Goal: Task Accomplishment & Management: Complete application form

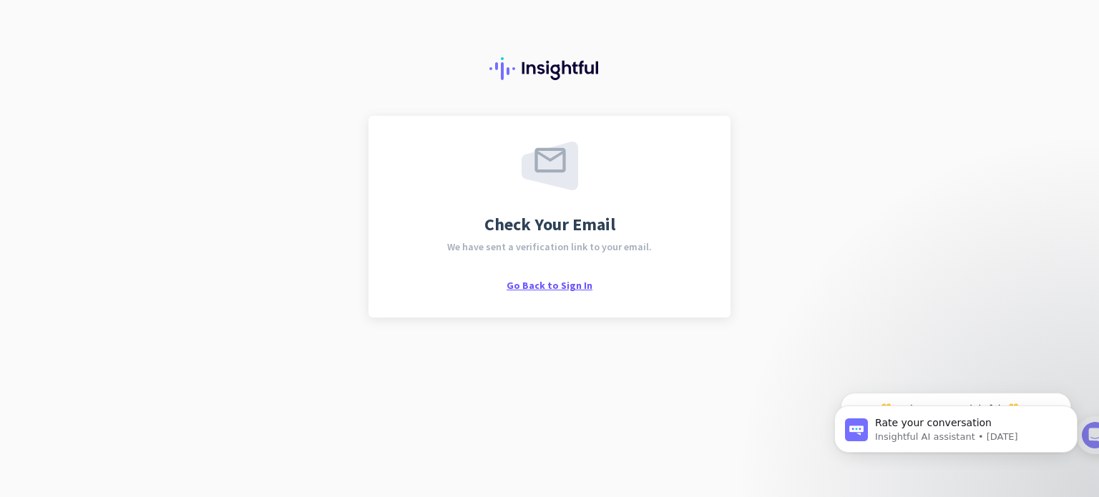
click at [558, 283] on span "Go Back to Sign In" at bounding box center [549, 285] width 86 height 13
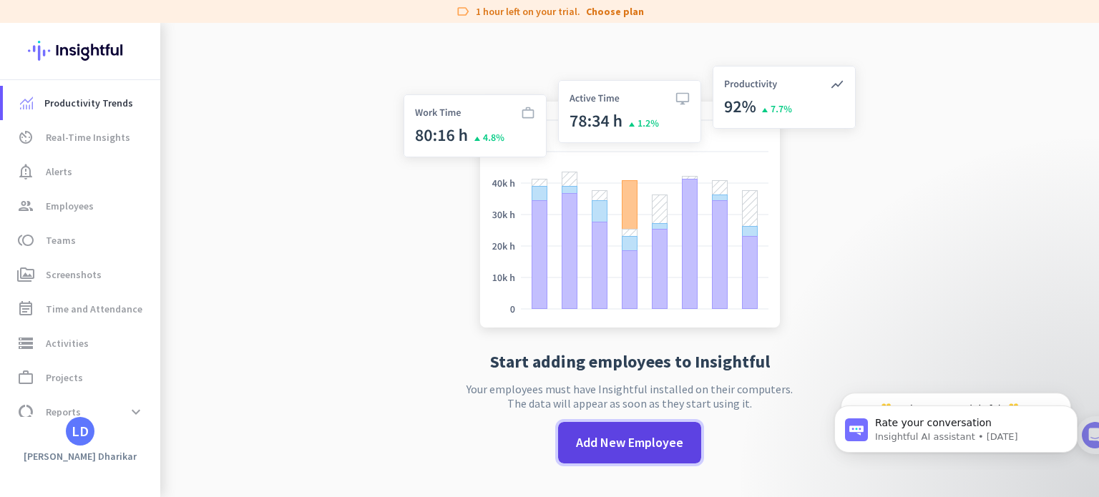
click at [639, 451] on span at bounding box center [629, 443] width 143 height 34
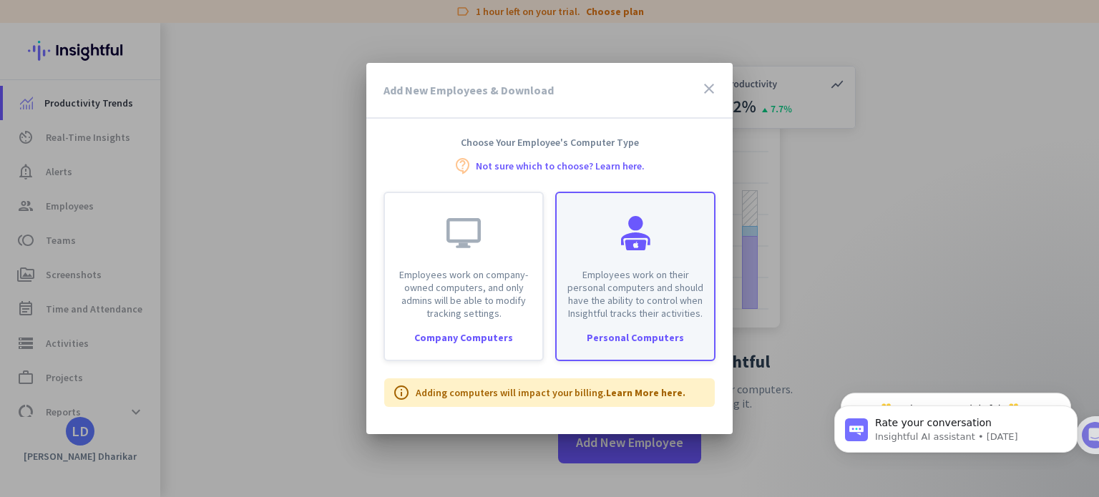
click at [642, 343] on div "Personal Computers" at bounding box center [634, 338] width 157 height 10
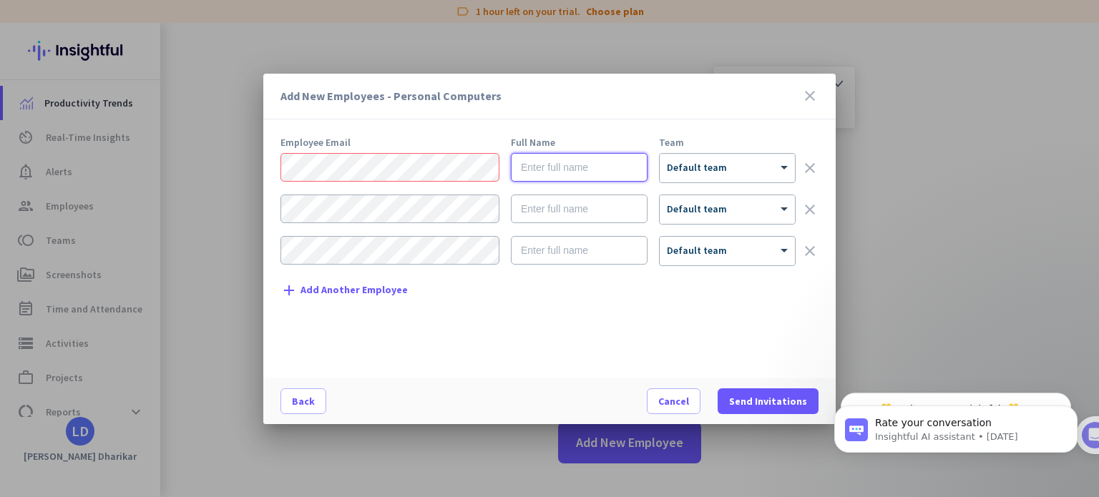
click at [535, 171] on input "text" at bounding box center [579, 167] width 137 height 29
click at [366, 290] on span "Add Another Employee" at bounding box center [353, 290] width 107 height 11
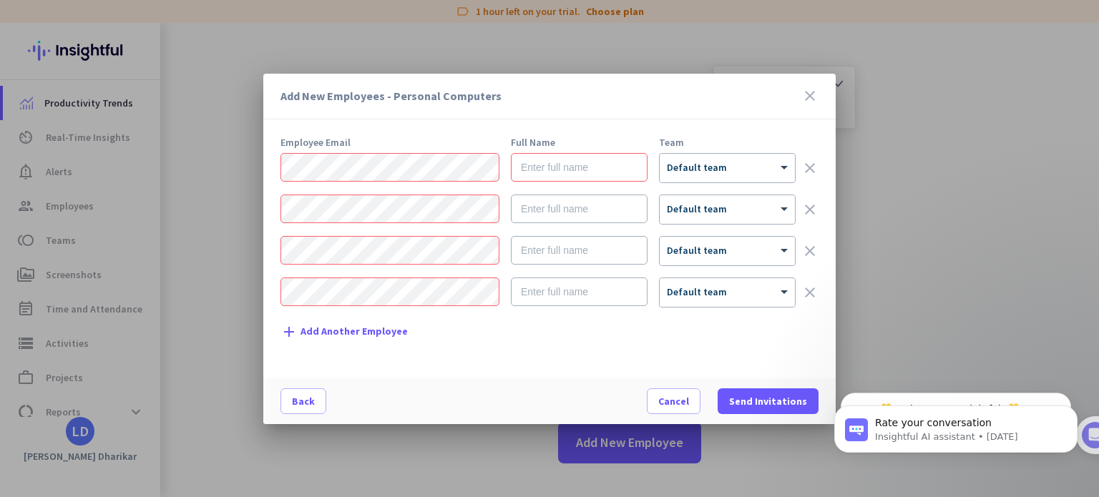
click at [589, 147] on div "Employee Email Full Name Team × Default team clear × Default team clear × Defau…" at bounding box center [554, 250] width 549 height 227
click at [579, 162] on input "text" at bounding box center [579, 167] width 137 height 29
click at [544, 167] on input "text" at bounding box center [579, 167] width 137 height 29
paste input "[PERSON_NAME]"
type input "[PERSON_NAME]"
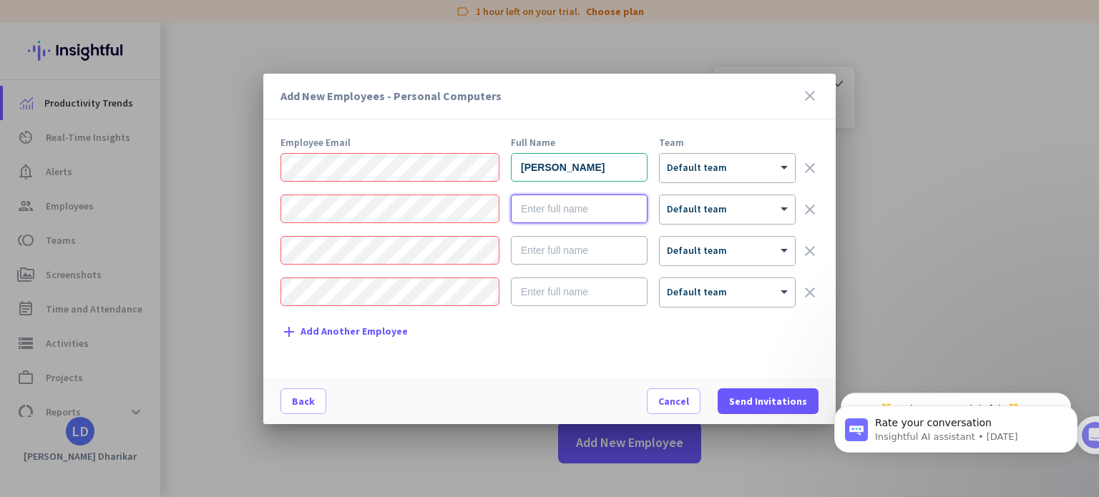
click at [536, 209] on input "text" at bounding box center [579, 209] width 137 height 29
paste input "[PERSON_NAME]"
type input "[PERSON_NAME]"
click at [547, 242] on input "text" at bounding box center [579, 250] width 137 height 29
paste input "[PERSON_NAME]"
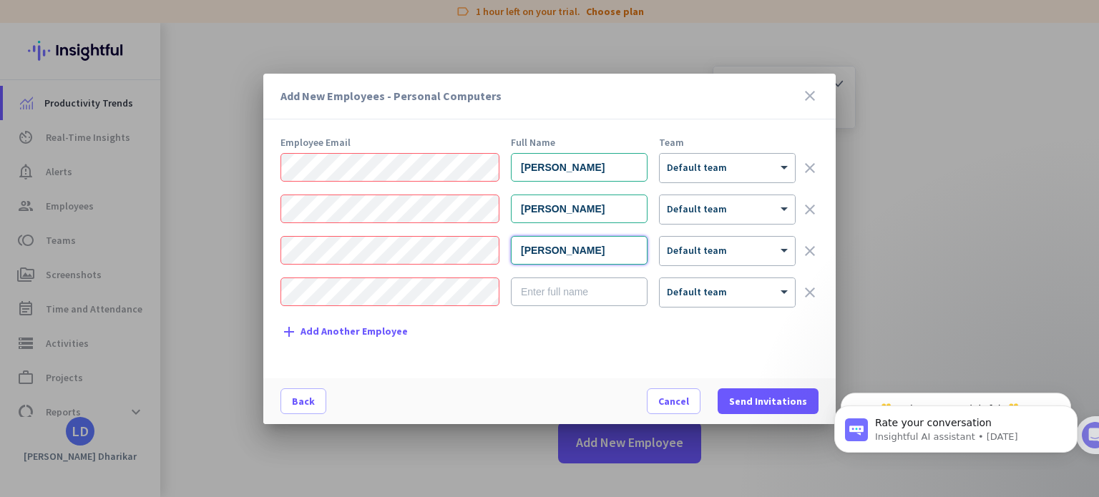
type input "[PERSON_NAME]"
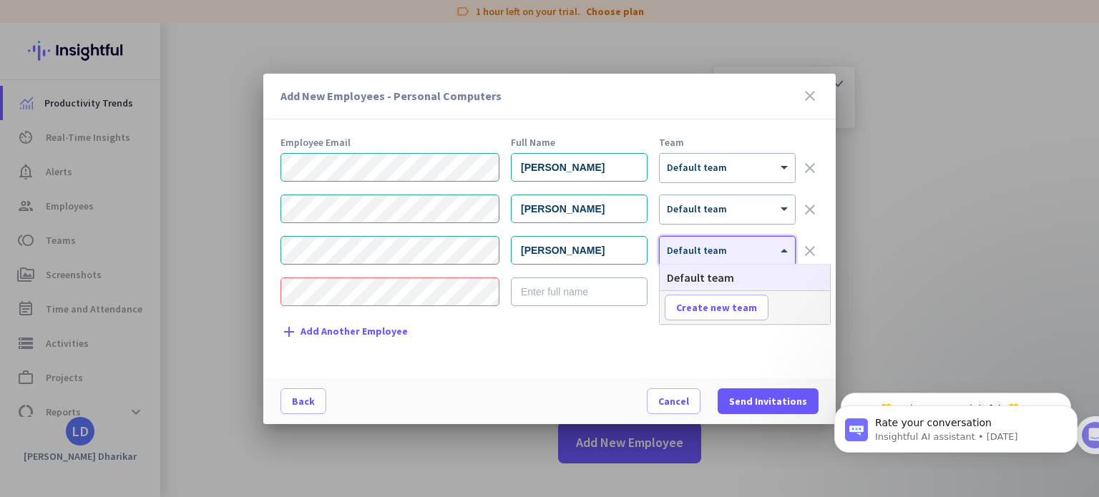
click at [720, 254] on span "Default team" at bounding box center [697, 250] width 60 height 13
click at [726, 170] on div "× Default team" at bounding box center [717, 168] width 117 height 12
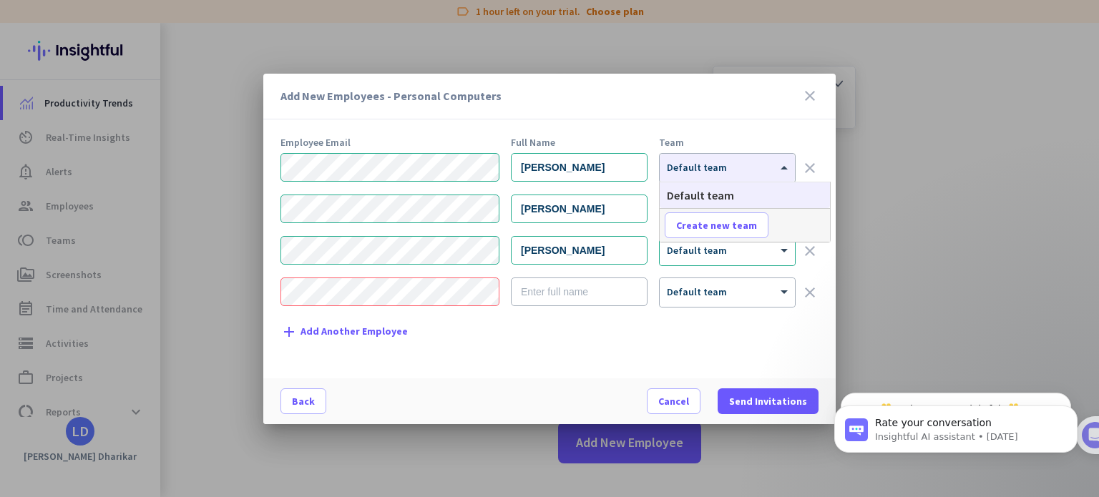
click at [746, 143] on div "Team" at bounding box center [727, 142] width 137 height 10
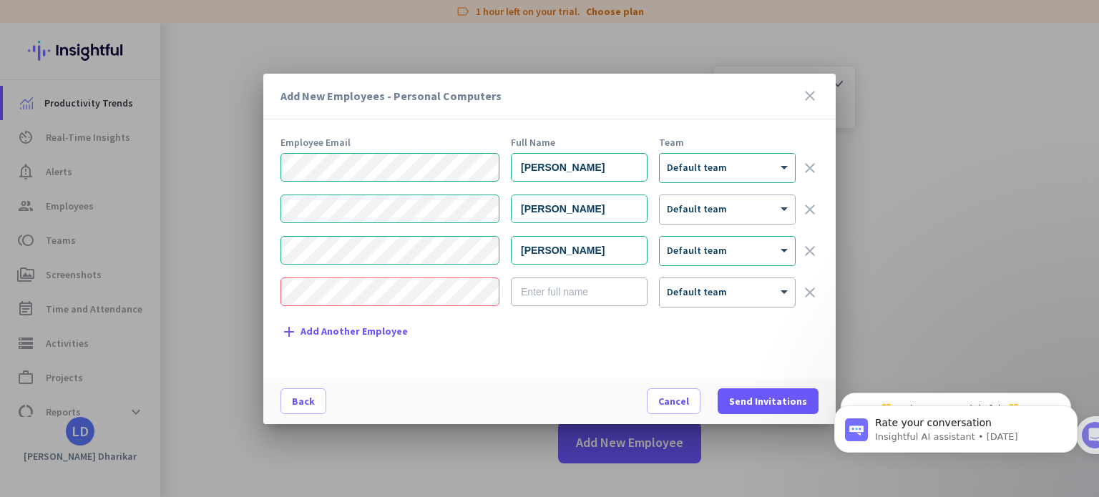
click at [807, 251] on icon "clear" at bounding box center [809, 250] width 17 height 17
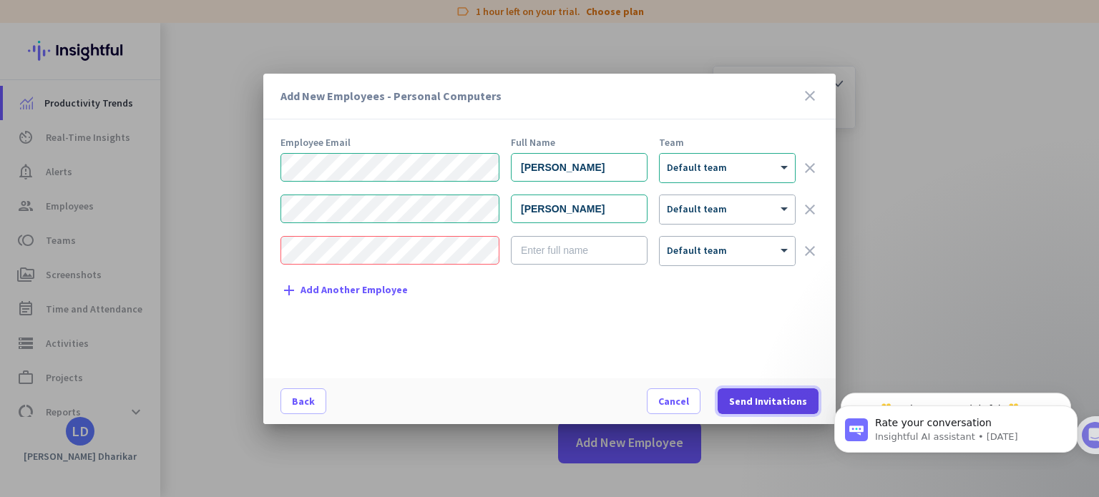
click at [778, 397] on span "Send Invitations" at bounding box center [768, 401] width 78 height 14
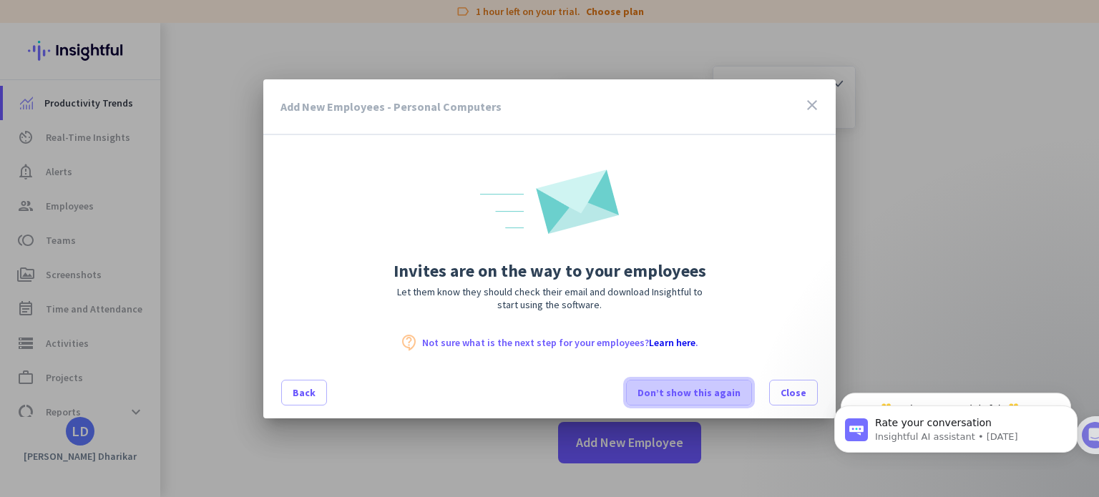
click at [725, 391] on span "Don’t show this again" at bounding box center [688, 393] width 103 height 14
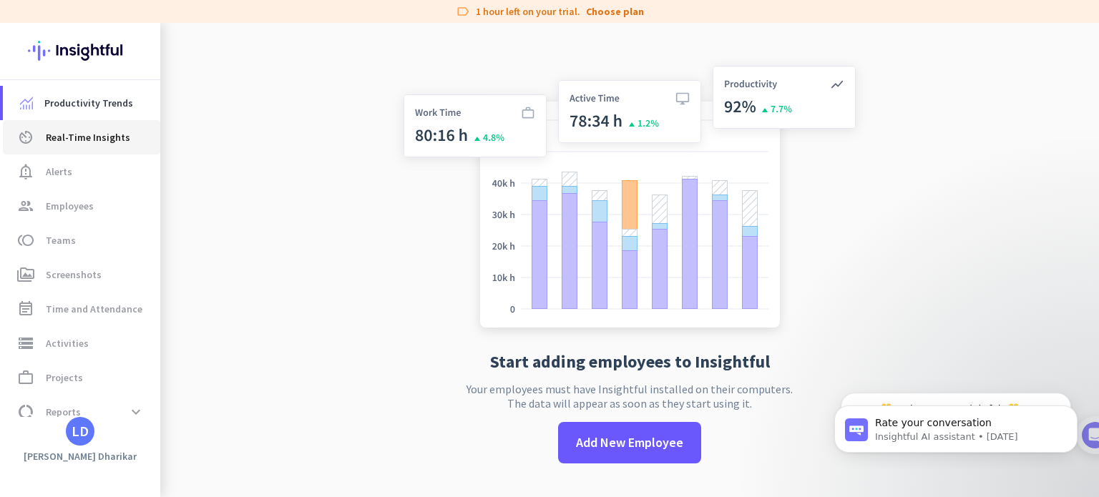
click at [89, 152] on link "av_timer Real-Time Insights" at bounding box center [81, 137] width 157 height 34
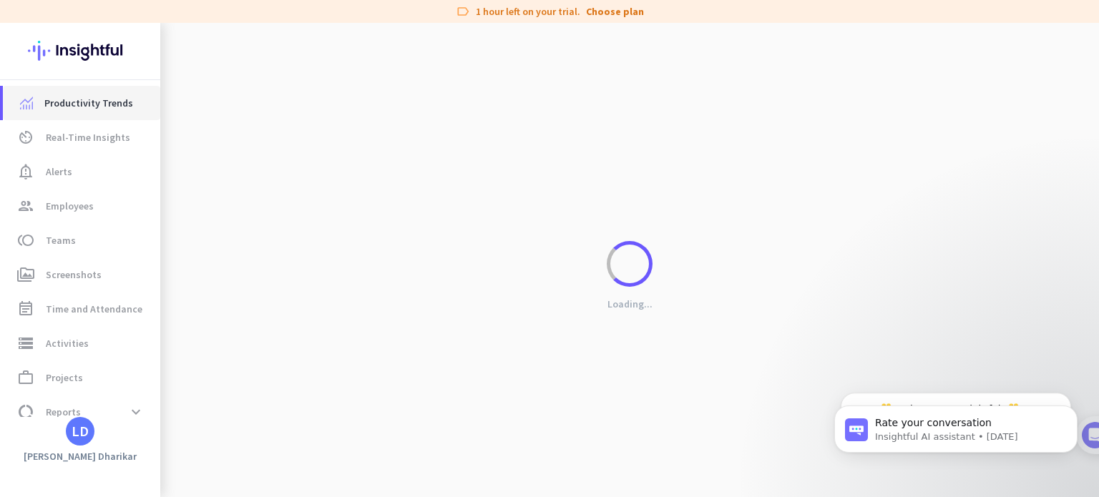
click at [90, 100] on span "Productivity Trends" at bounding box center [88, 102] width 89 height 17
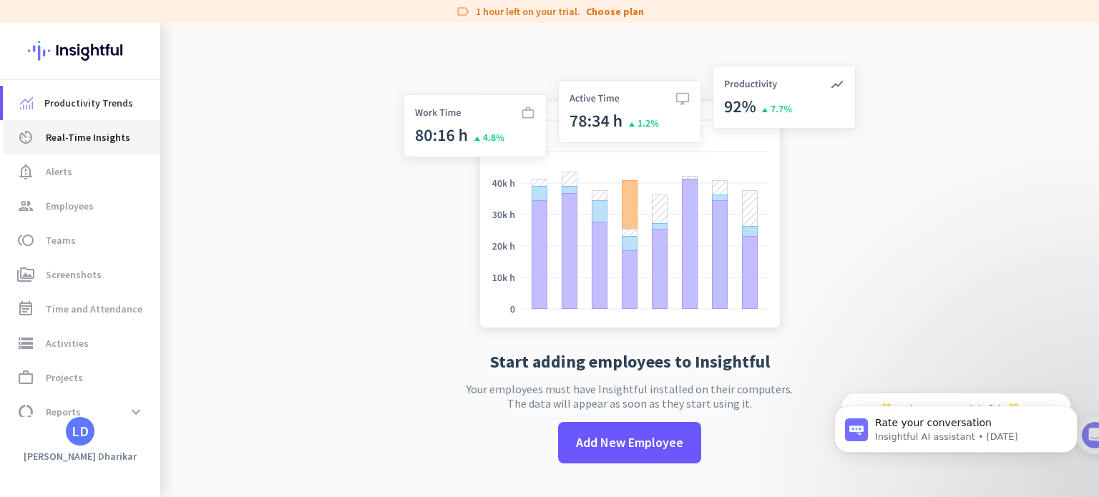
click at [97, 137] on span "Real-Time Insights" at bounding box center [88, 137] width 84 height 17
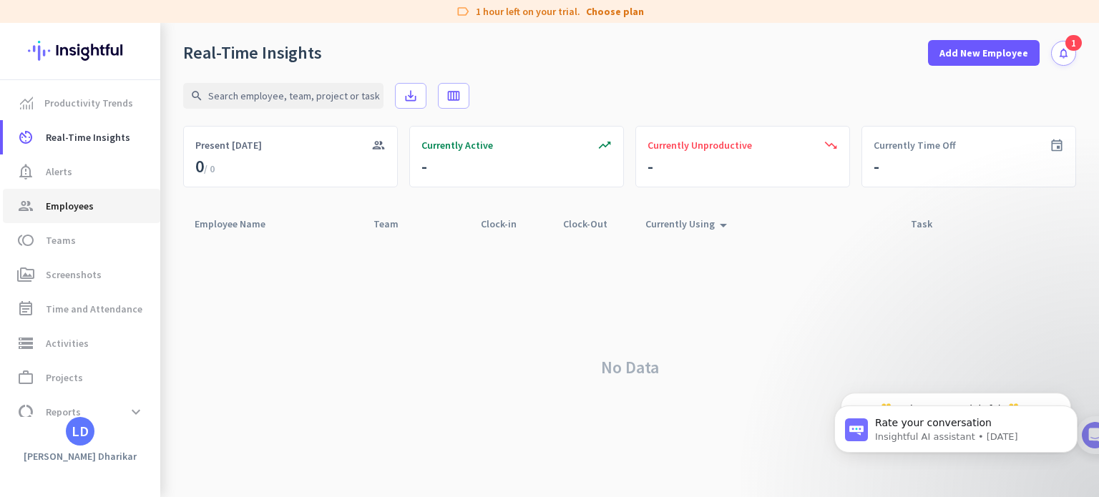
click at [108, 197] on link "group Employees" at bounding box center [81, 206] width 157 height 34
click at [112, 134] on span "Real-Time Insights" at bounding box center [88, 137] width 84 height 17
click at [79, 215] on link "group Employees" at bounding box center [81, 206] width 157 height 34
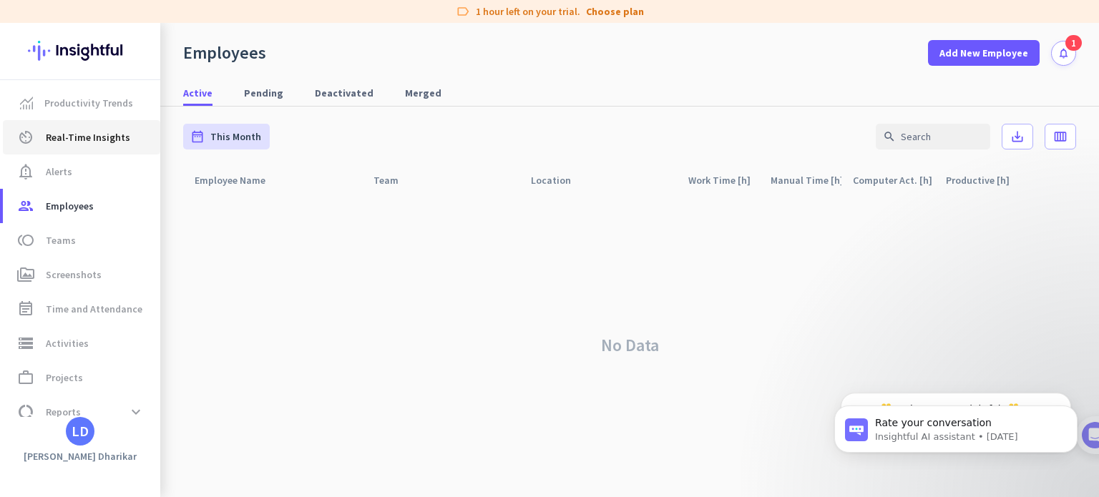
click at [72, 144] on span "Real-Time Insights" at bounding box center [88, 137] width 84 height 17
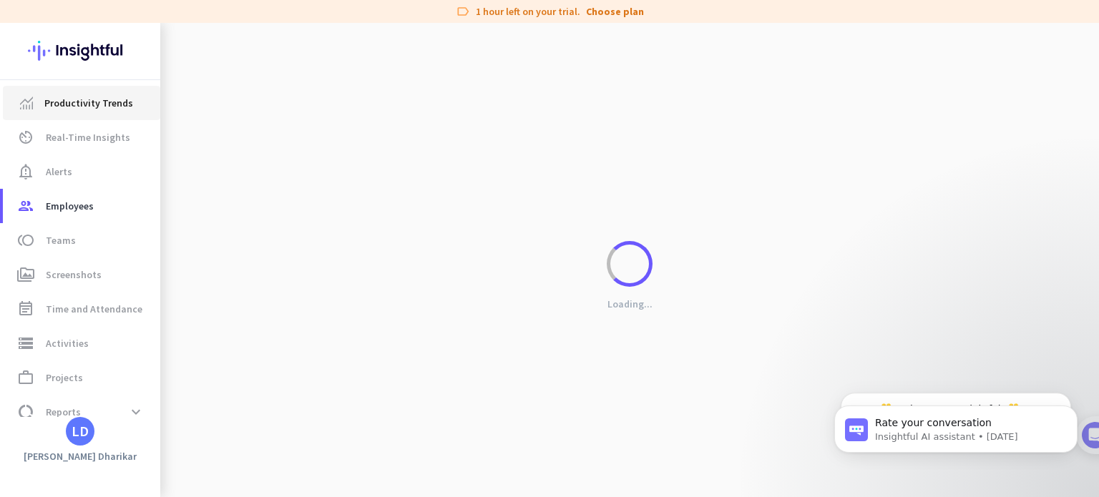
click at [77, 108] on span "Productivity Trends" at bounding box center [88, 102] width 89 height 17
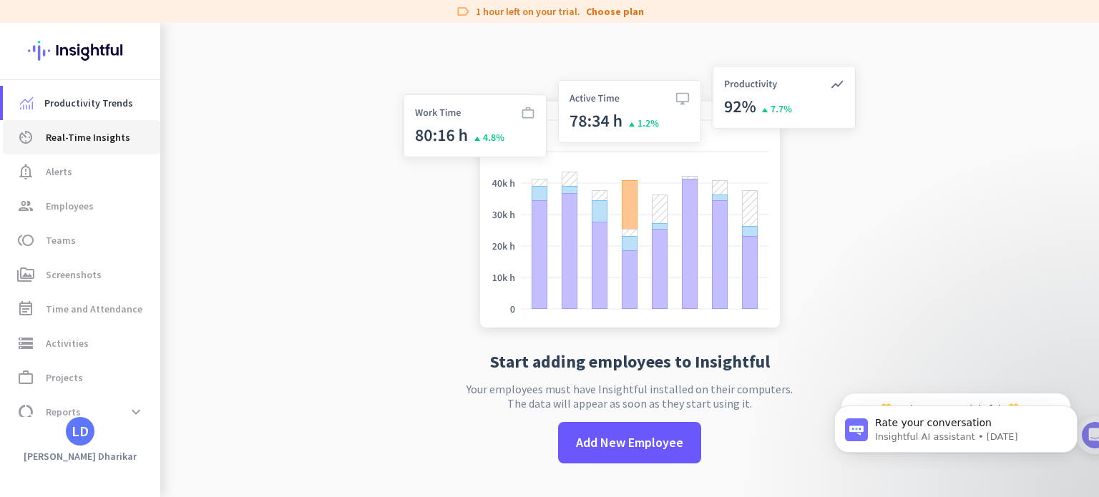
click at [80, 146] on link "av_timer Real-Time Insights" at bounding box center [81, 137] width 157 height 34
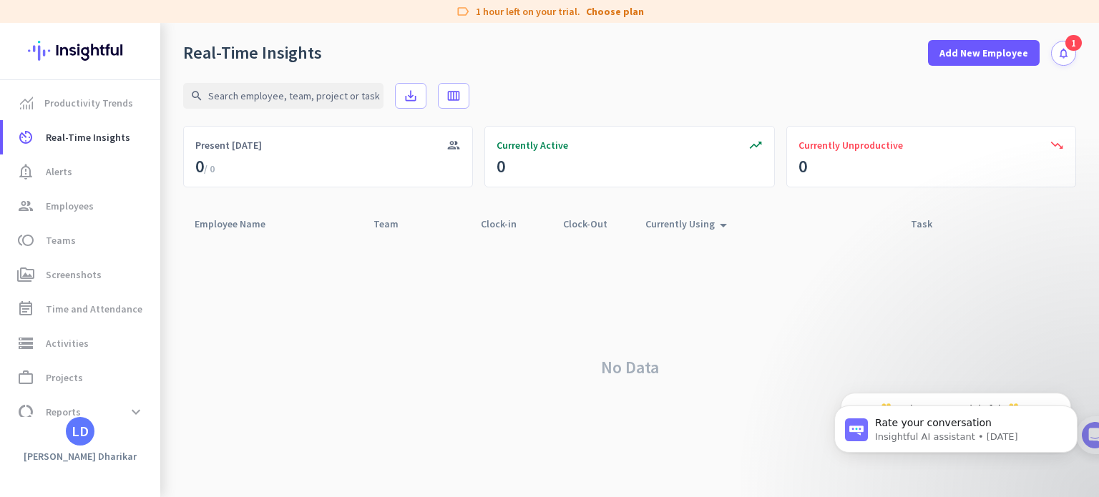
click at [1058, 54] on icon "notifications" at bounding box center [1063, 53] width 12 height 12
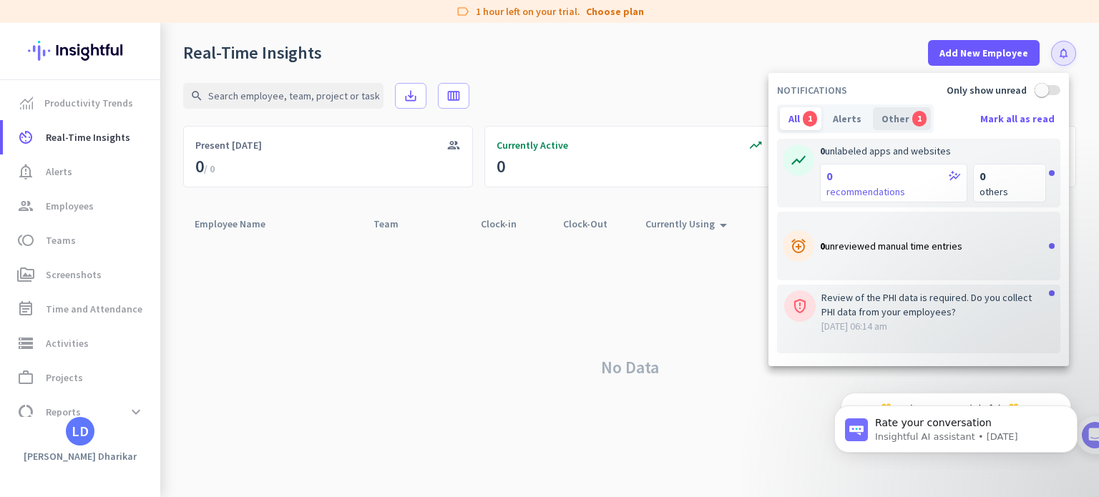
click at [912, 120] on span "1" at bounding box center [919, 119] width 14 height 16
click at [471, 251] on div at bounding box center [549, 248] width 1099 height 497
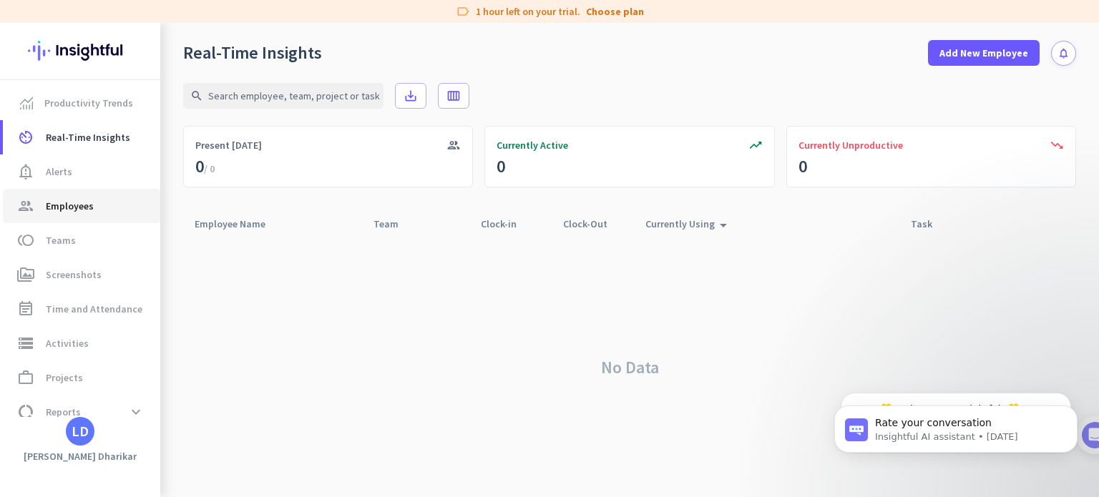
click at [68, 209] on span "Employees" at bounding box center [70, 205] width 48 height 17
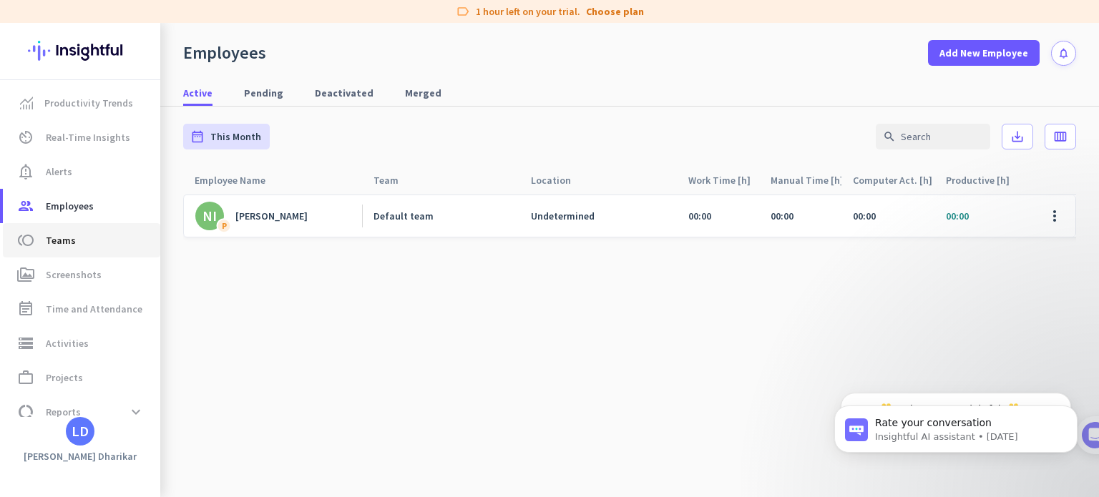
click at [91, 252] on link "toll Teams" at bounding box center [81, 240] width 157 height 34
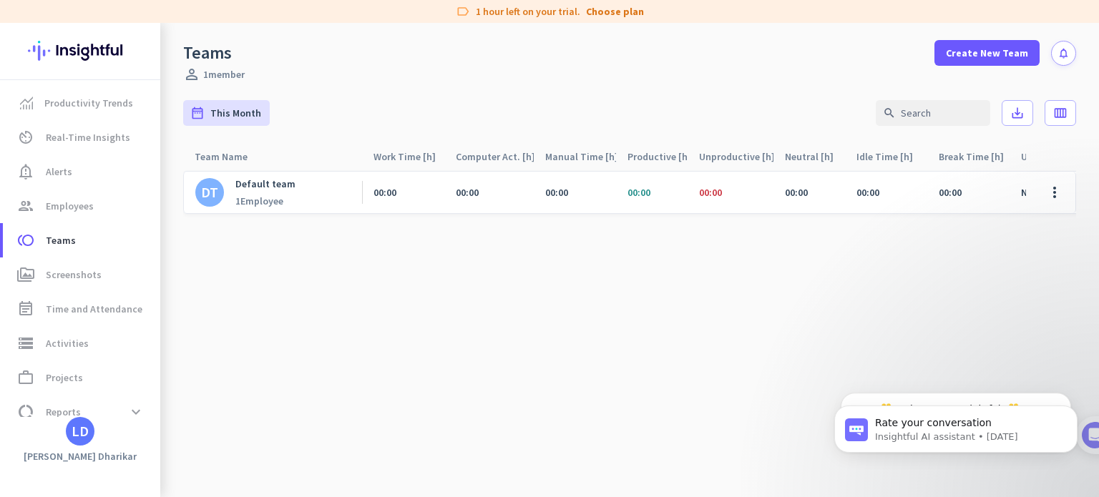
click at [284, 195] on div "1 Employee" at bounding box center [265, 201] width 60 height 13
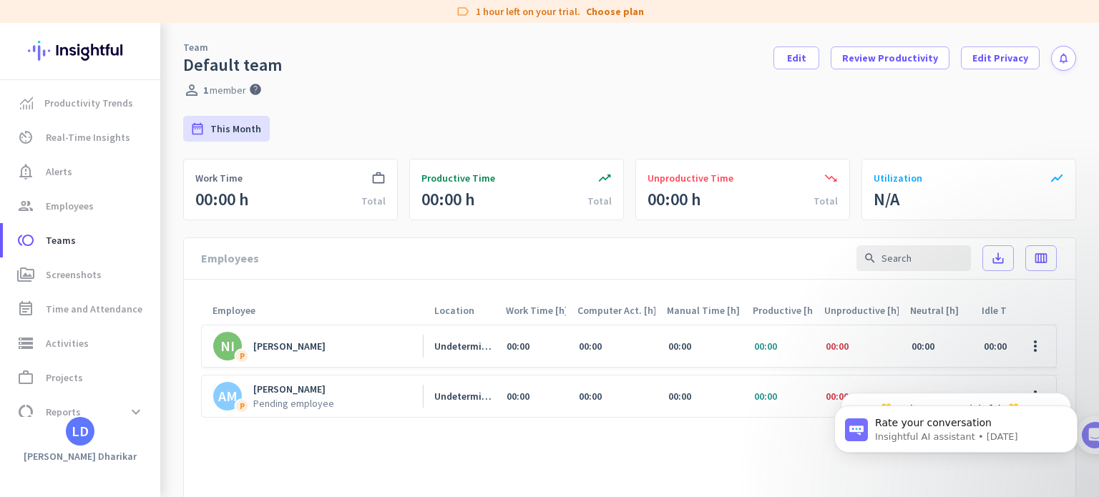
scroll to position [167, 0]
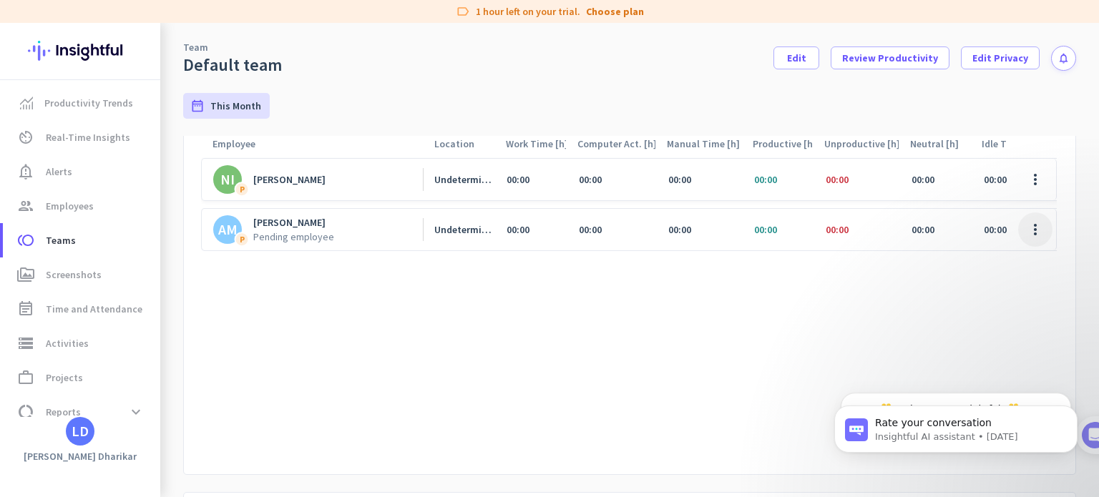
click at [1029, 234] on span at bounding box center [1035, 229] width 34 height 34
click at [813, 283] on div at bounding box center [549, 248] width 1099 height 497
click at [97, 274] on span "Screenshots" at bounding box center [74, 274] width 56 height 17
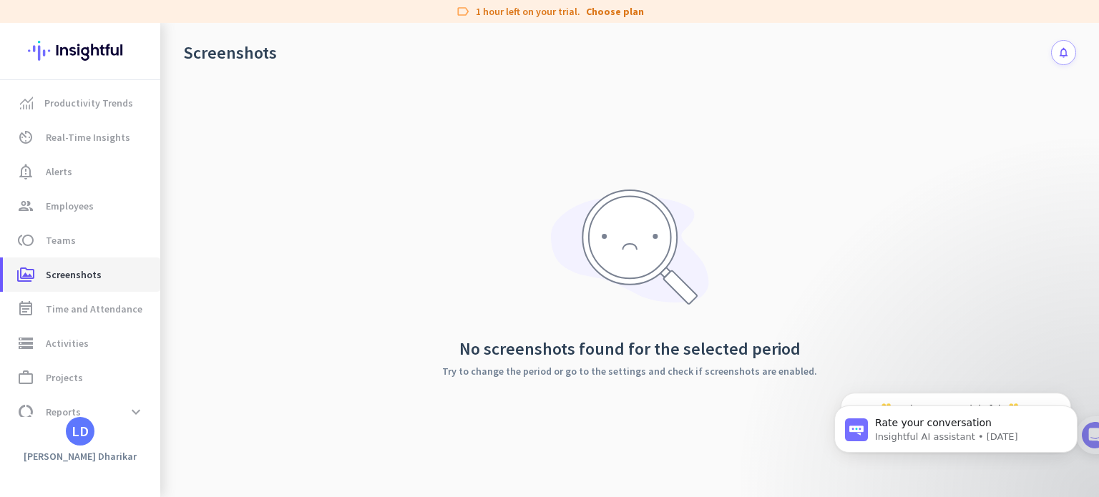
scroll to position [57, 0]
click at [97, 304] on span "Time and Attendance" at bounding box center [94, 308] width 97 height 17
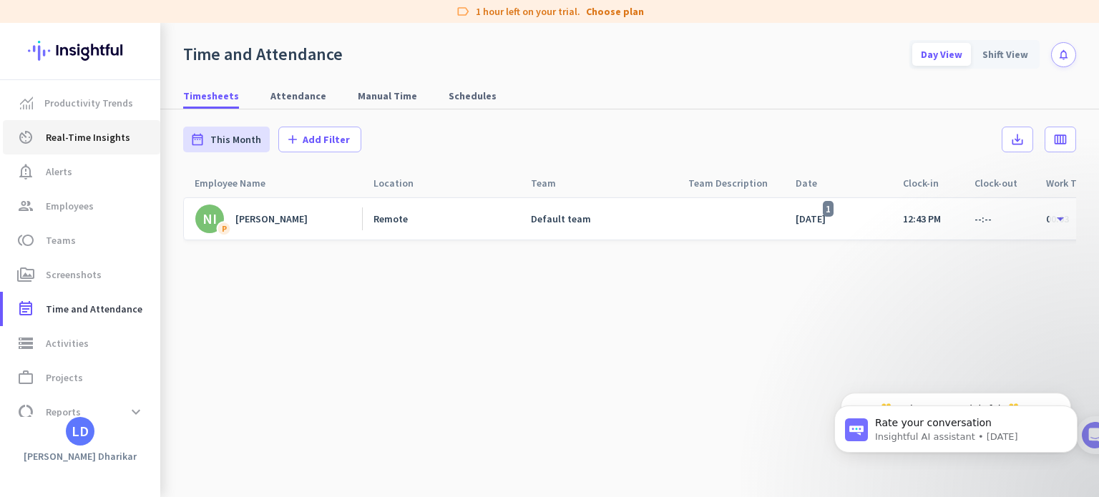
click at [107, 131] on span "Real-Time Insights" at bounding box center [88, 137] width 84 height 17
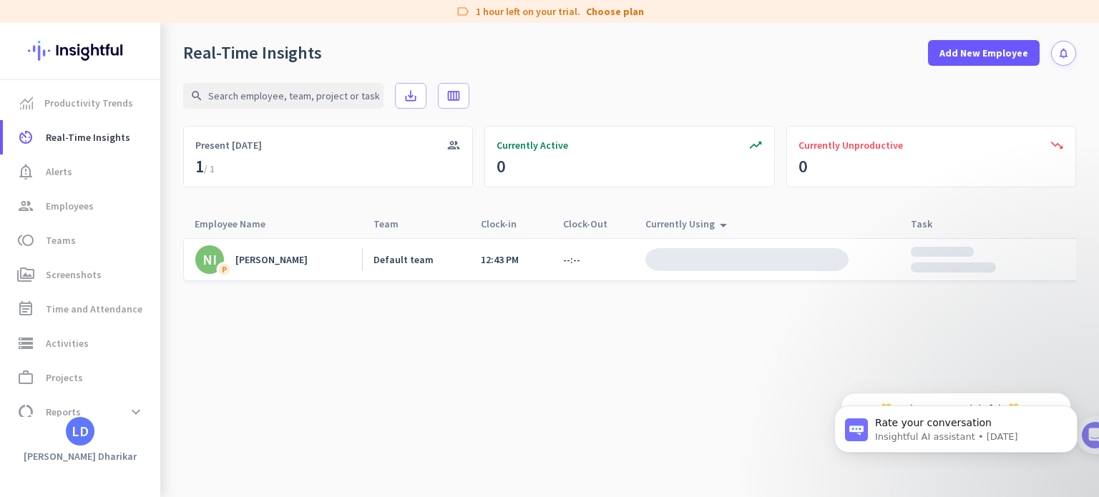
click at [722, 225] on icon "arrow_drop_up" at bounding box center [723, 225] width 17 height 17
click at [722, 225] on icon "arrow_drop_up" at bounding box center [723, 222] width 17 height 17
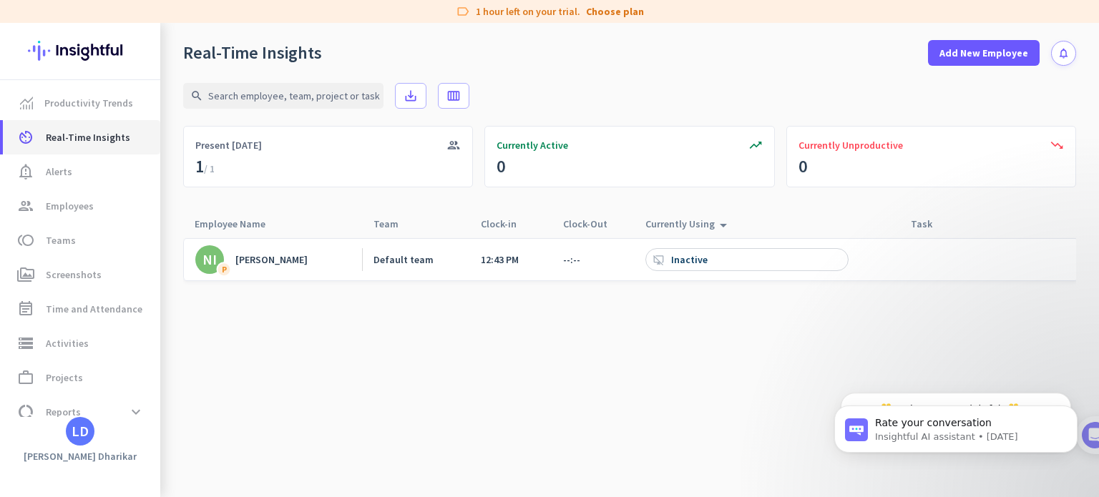
click at [94, 139] on span "Real-Time Insights" at bounding box center [88, 137] width 84 height 17
click at [93, 111] on span "Productivity Trends" at bounding box center [88, 102] width 89 height 17
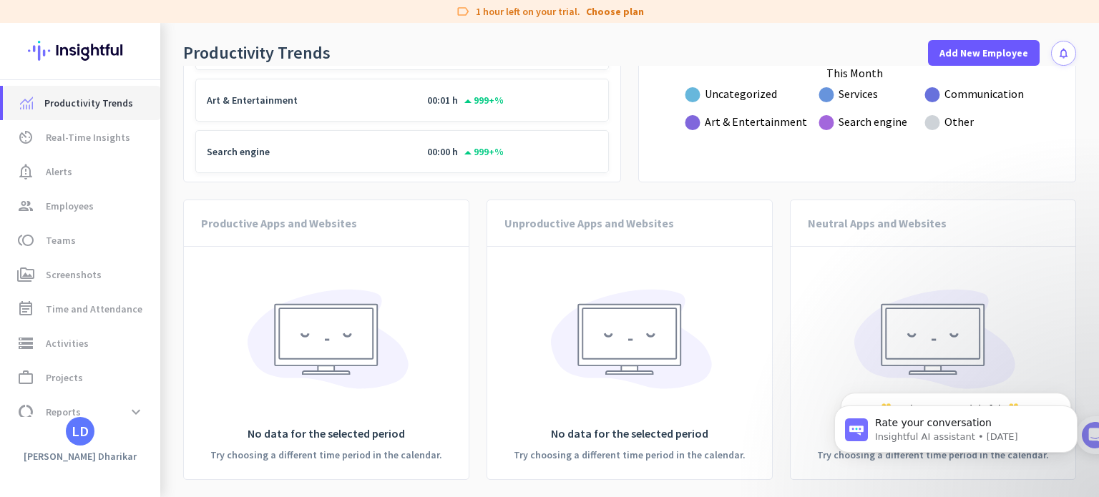
scroll to position [1677, 0]
click at [113, 140] on span "Real-Time Insights" at bounding box center [88, 137] width 84 height 17
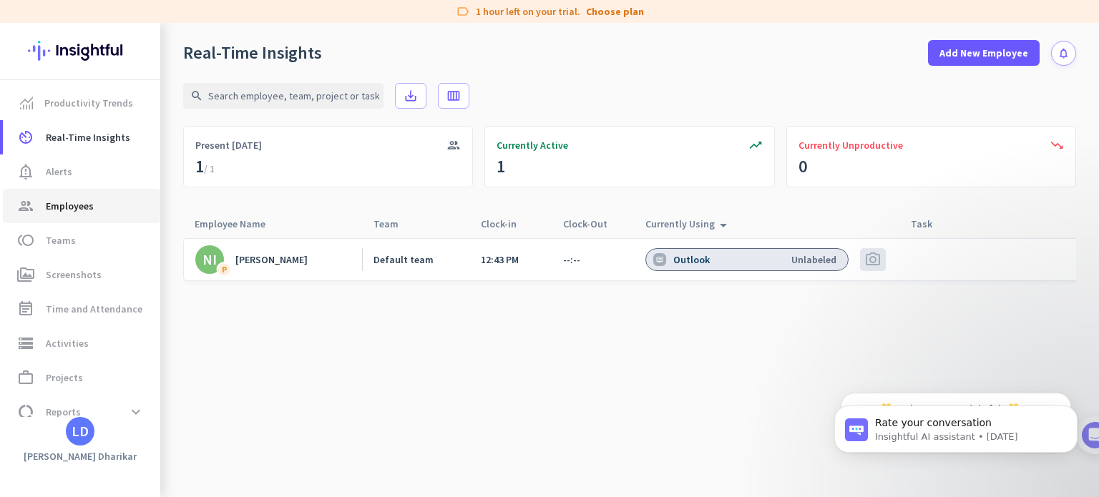
click at [103, 213] on span "group Employees" at bounding box center [81, 205] width 134 height 17
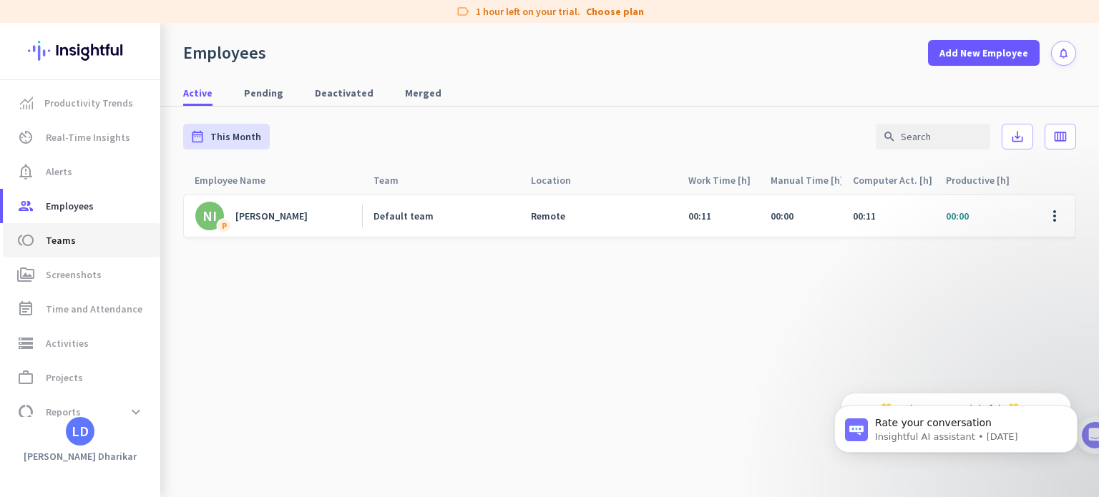
click at [110, 242] on span "toll Teams" at bounding box center [81, 240] width 134 height 17
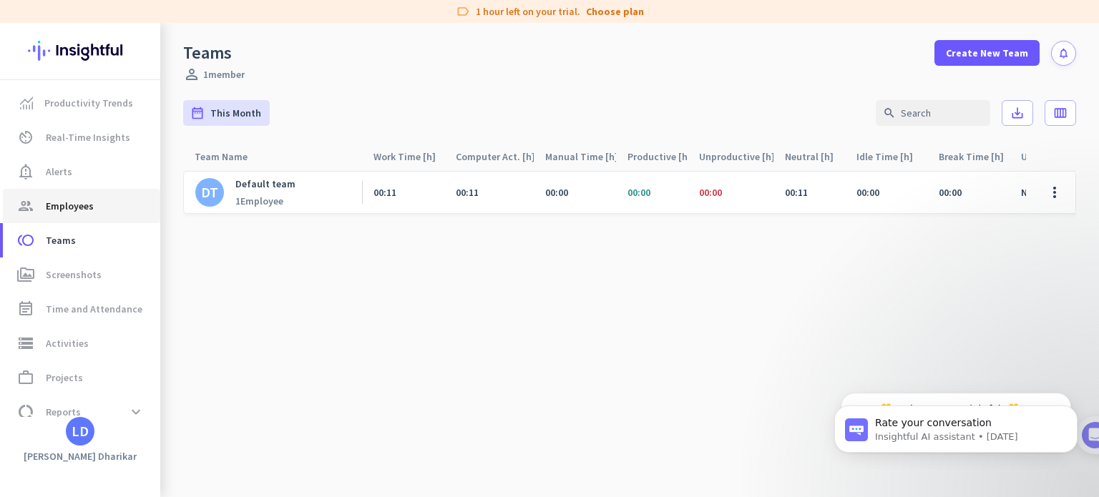
click at [105, 208] on span "group Employees" at bounding box center [81, 205] width 134 height 17
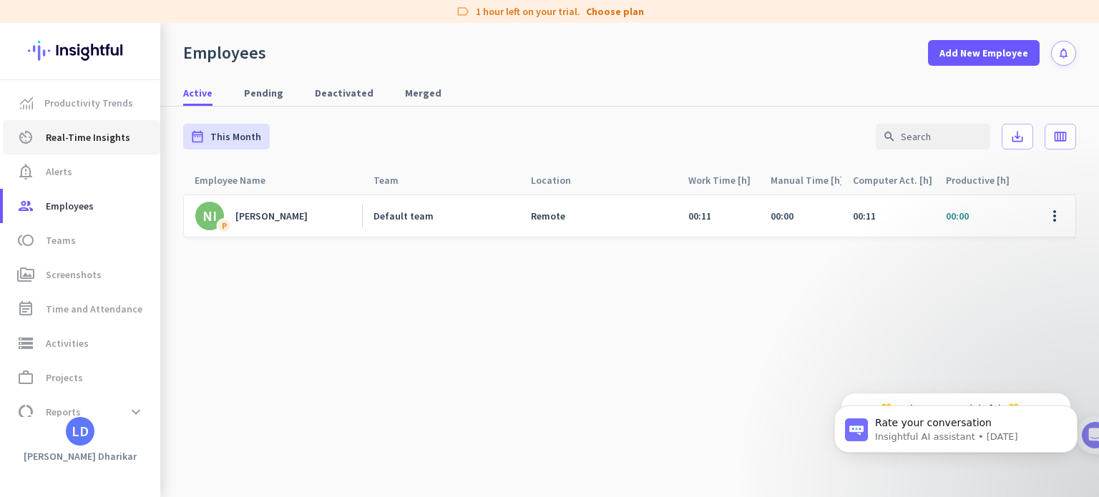
click at [106, 132] on span "Real-Time Insights" at bounding box center [88, 137] width 84 height 17
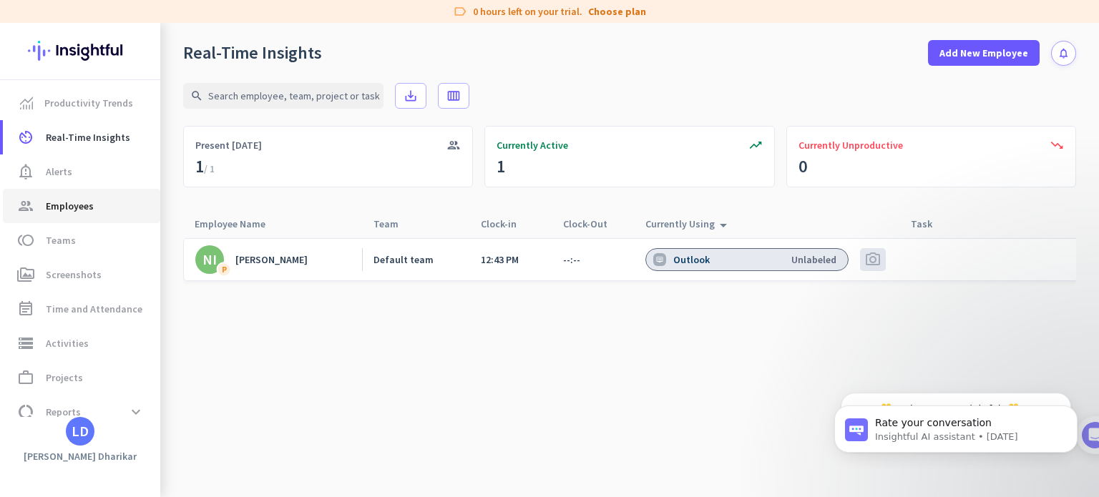
click at [76, 207] on span "Employees" at bounding box center [70, 205] width 48 height 17
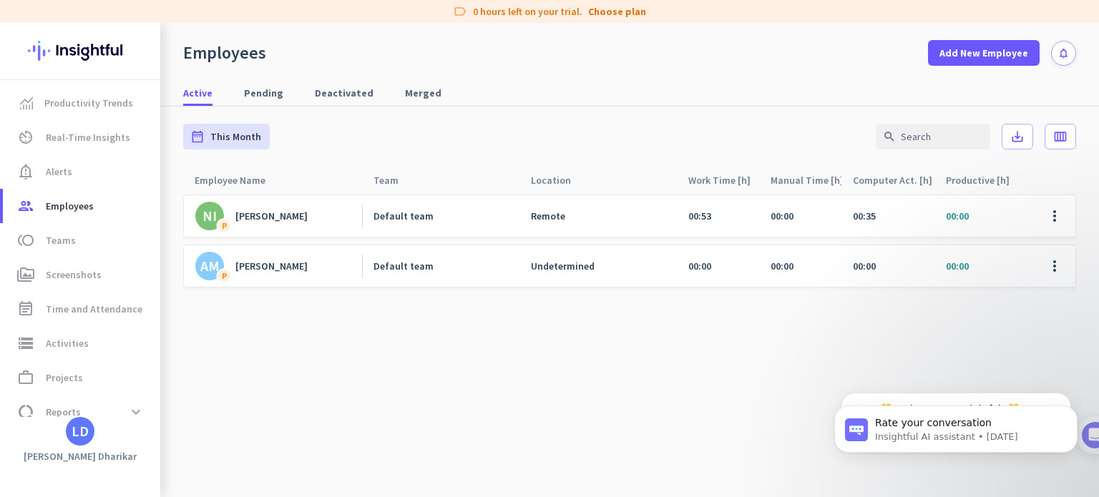
click at [237, 262] on div "[PERSON_NAME]" at bounding box center [271, 266] width 72 height 13
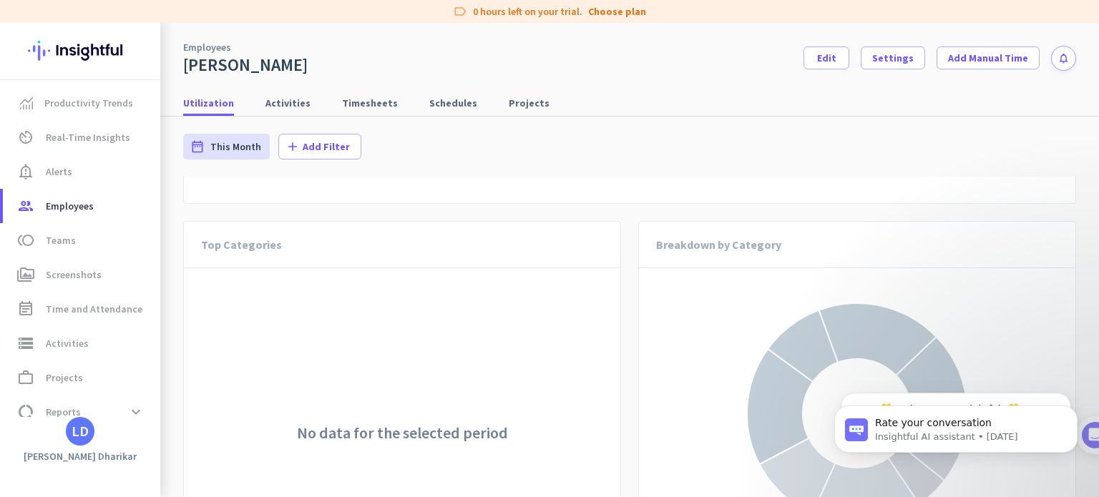
scroll to position [1098, 0]
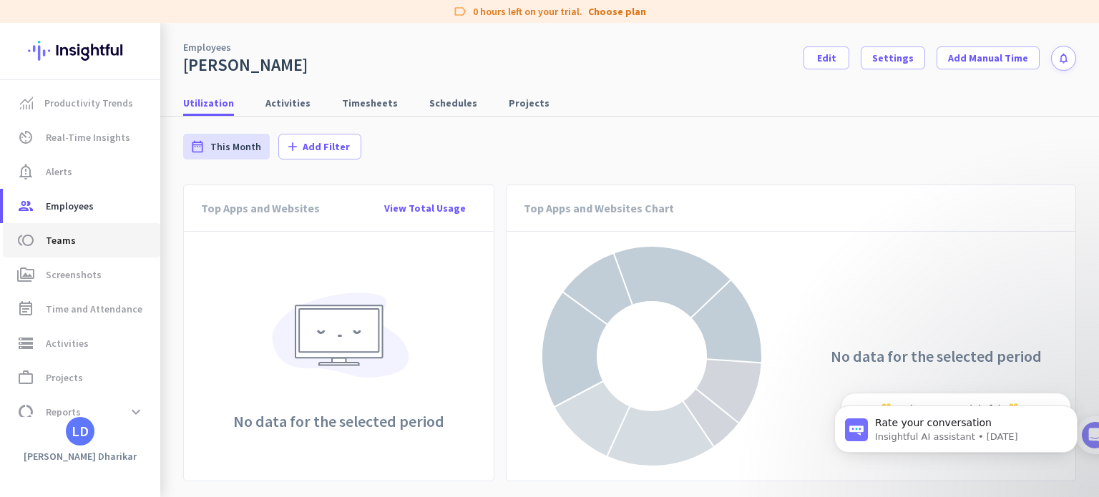
click at [92, 237] on span "toll Teams" at bounding box center [81, 240] width 134 height 17
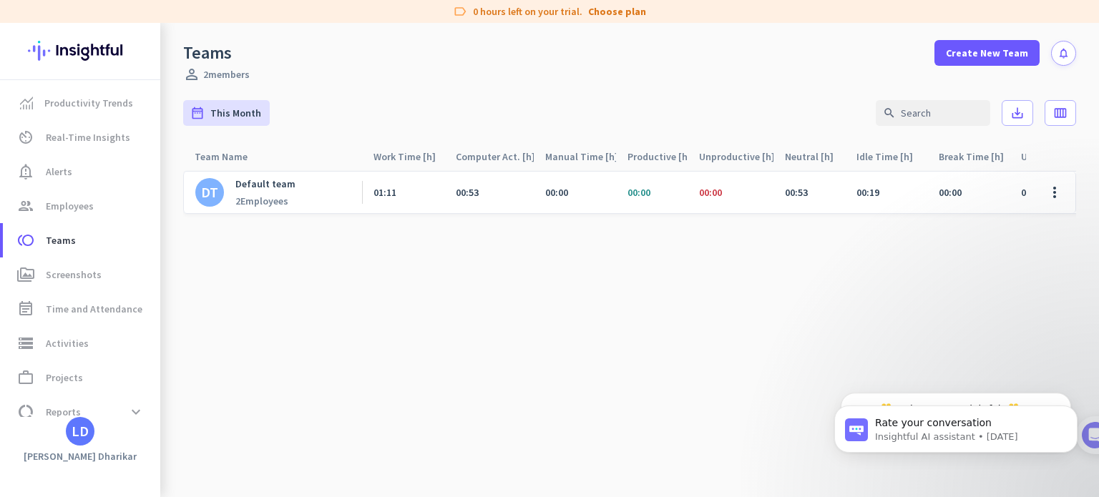
click at [255, 180] on p "Default team" at bounding box center [265, 183] width 60 height 13
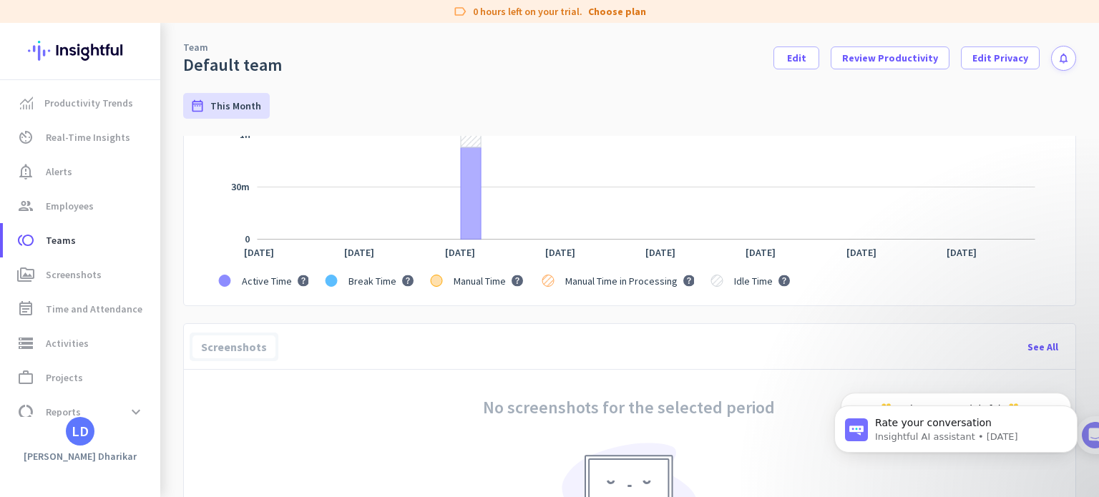
scroll to position [1152, 0]
